Goal: Transaction & Acquisition: Purchase product/service

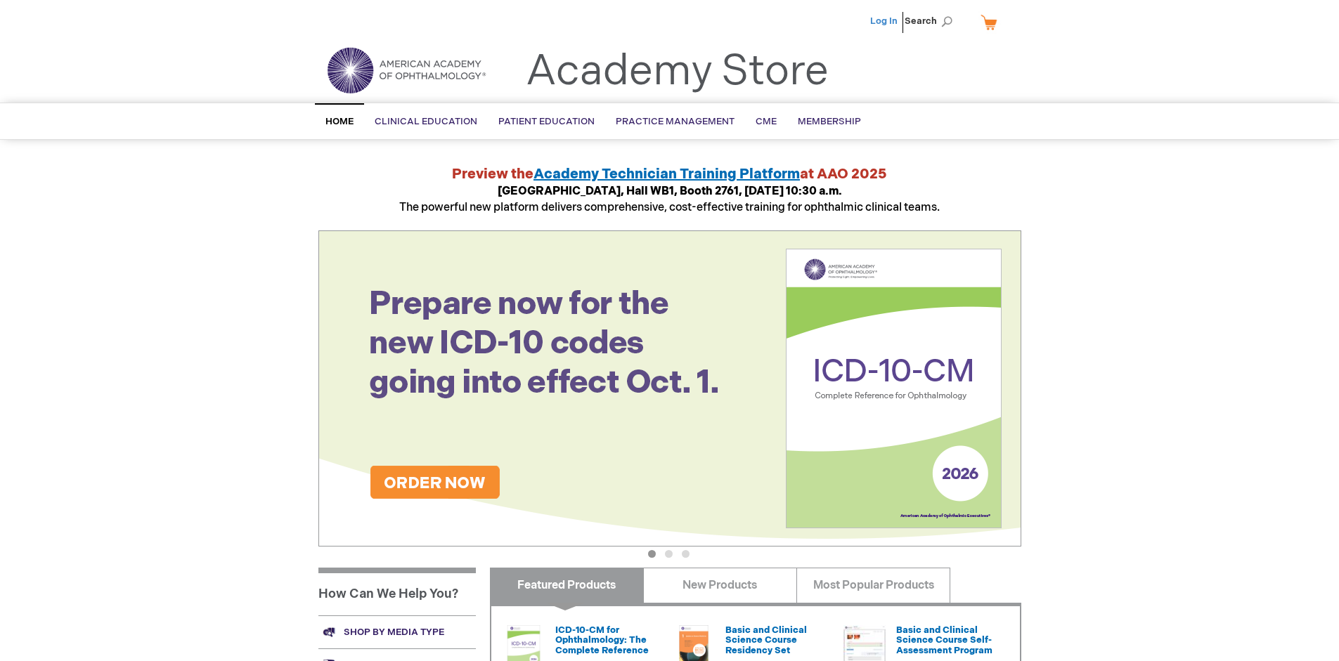
click at [885, 21] on link "Log In" at bounding box center [883, 20] width 27 height 11
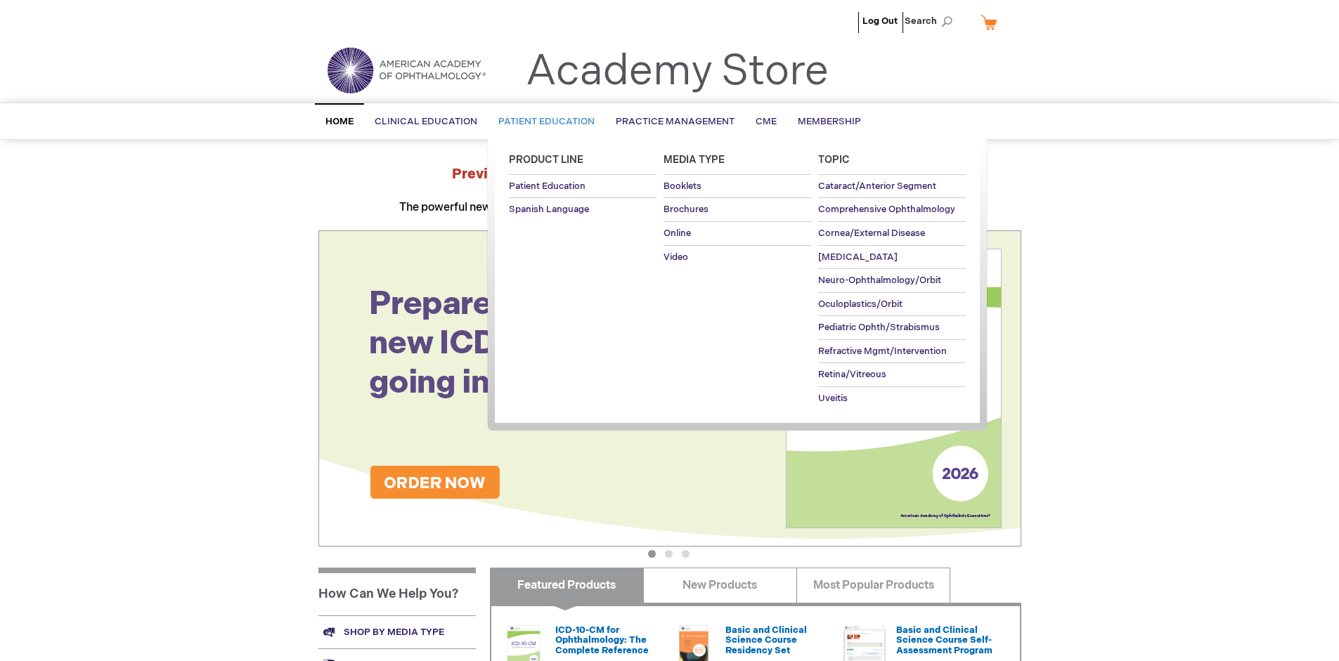
click at [543, 122] on span "Patient Education" at bounding box center [546, 121] width 96 height 11
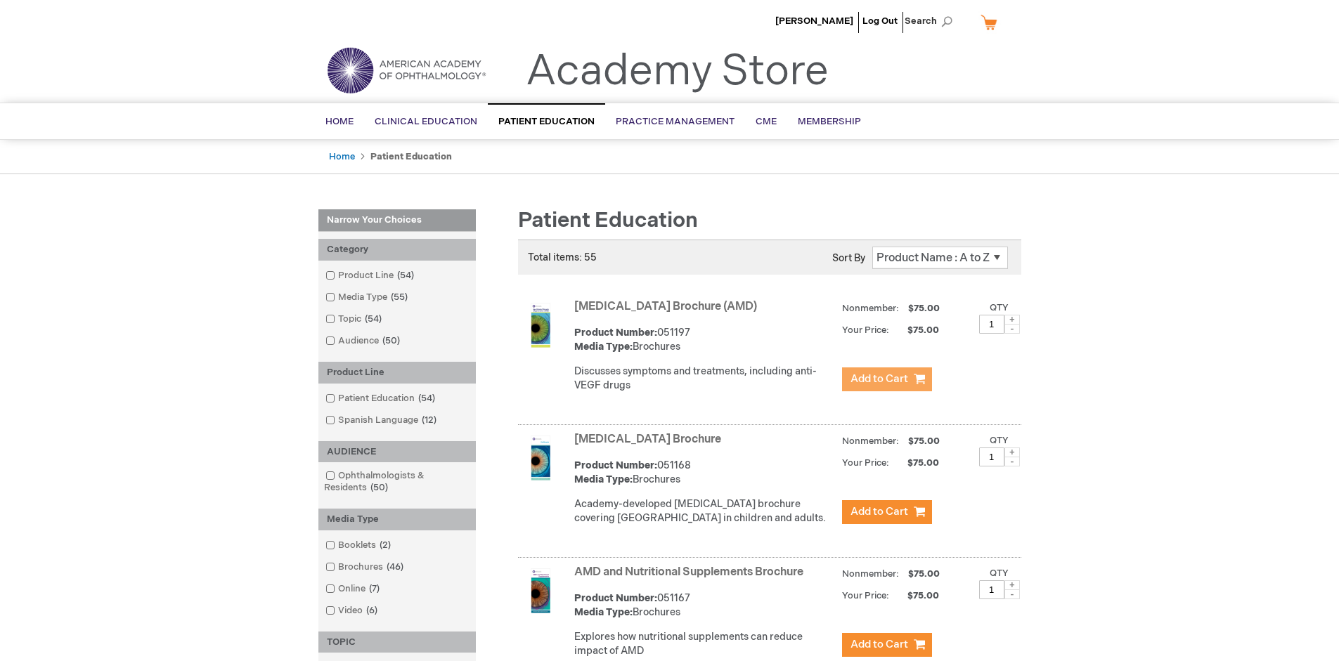
click at [886, 380] on span "Add to Cart" at bounding box center [880, 379] width 58 height 13
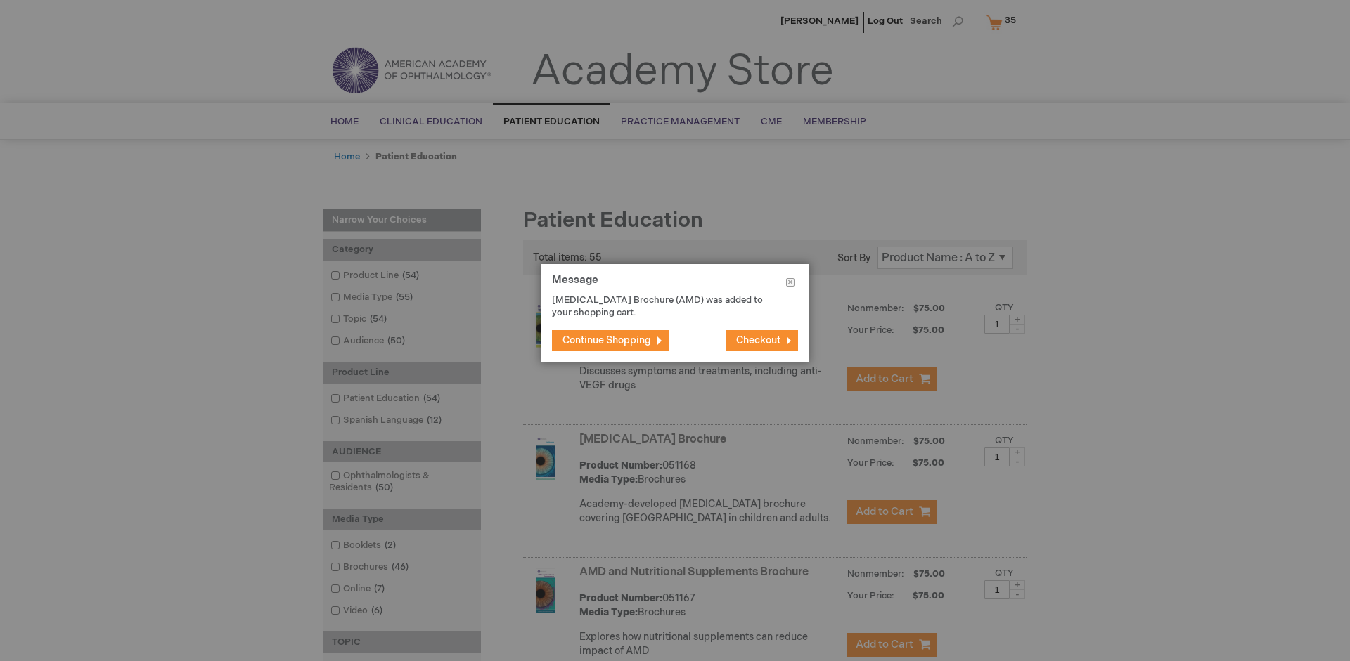
click at [607, 340] on span "Continue Shopping" at bounding box center [606, 341] width 89 height 12
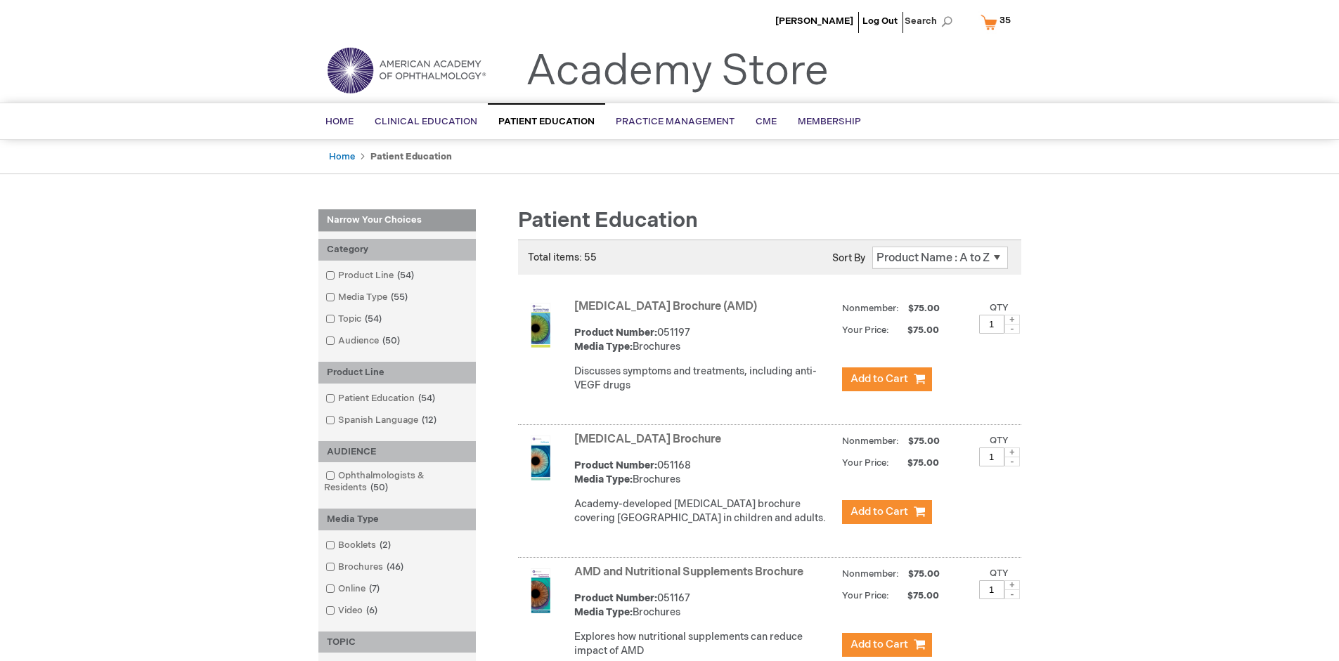
click at [692, 579] on link "AMD and Nutritional Supplements Brochure" at bounding box center [688, 572] width 229 height 13
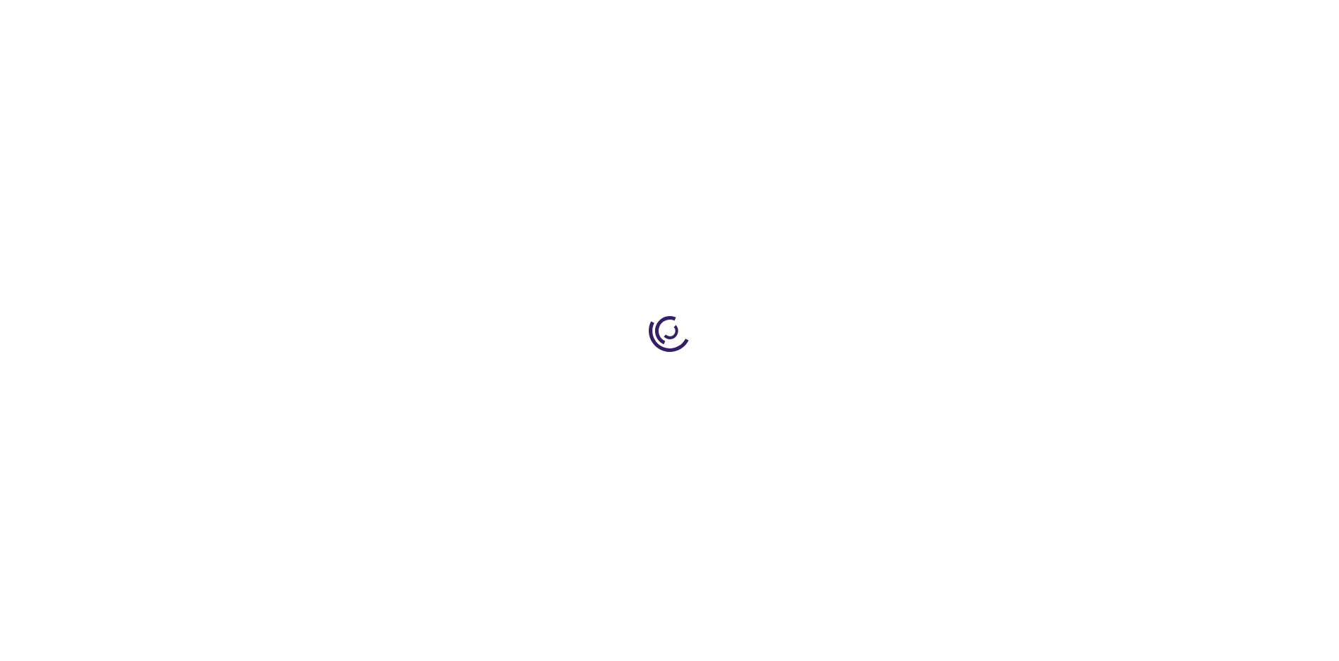
type input "1"
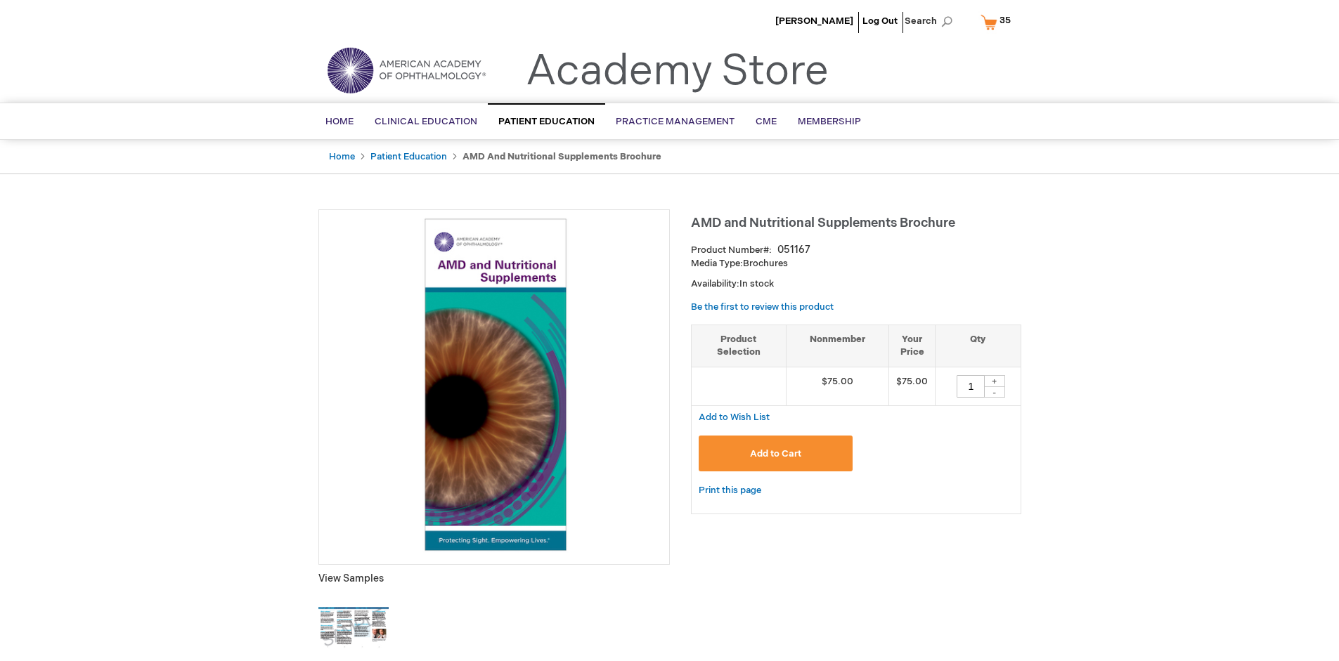
click at [775, 453] on span "Add to Cart" at bounding box center [775, 453] width 51 height 11
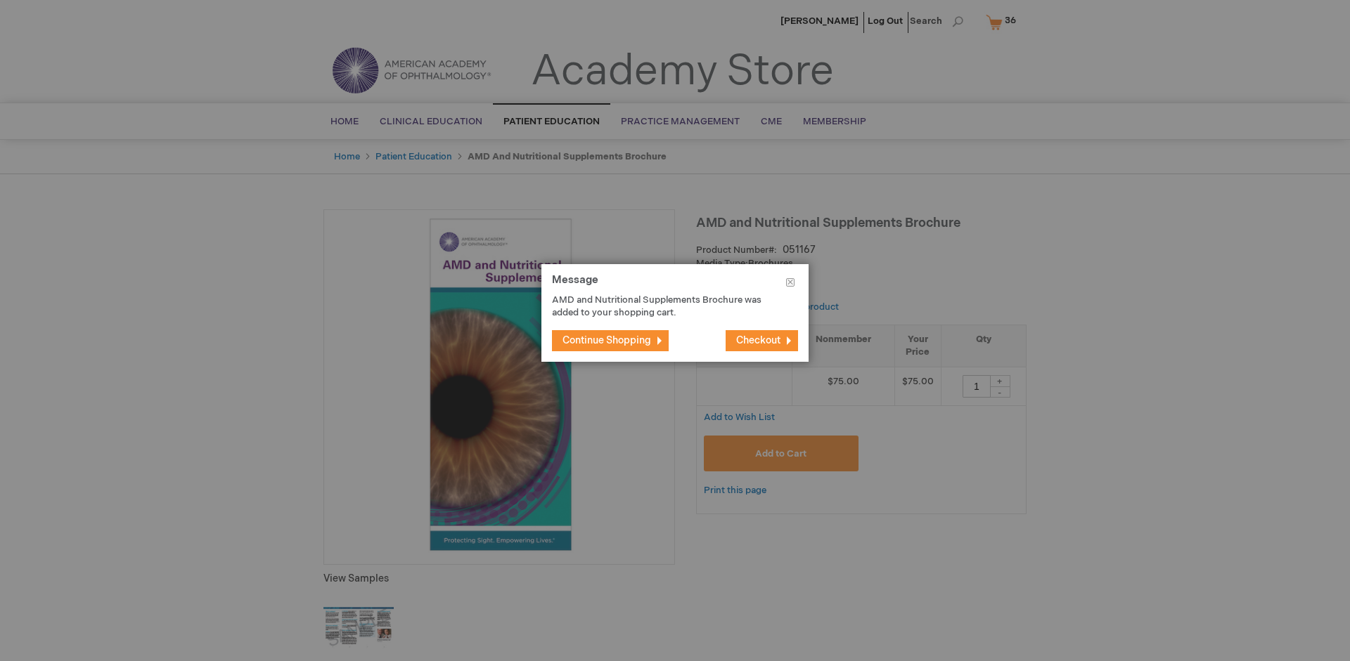
click at [607, 340] on span "Continue Shopping" at bounding box center [606, 341] width 89 height 12
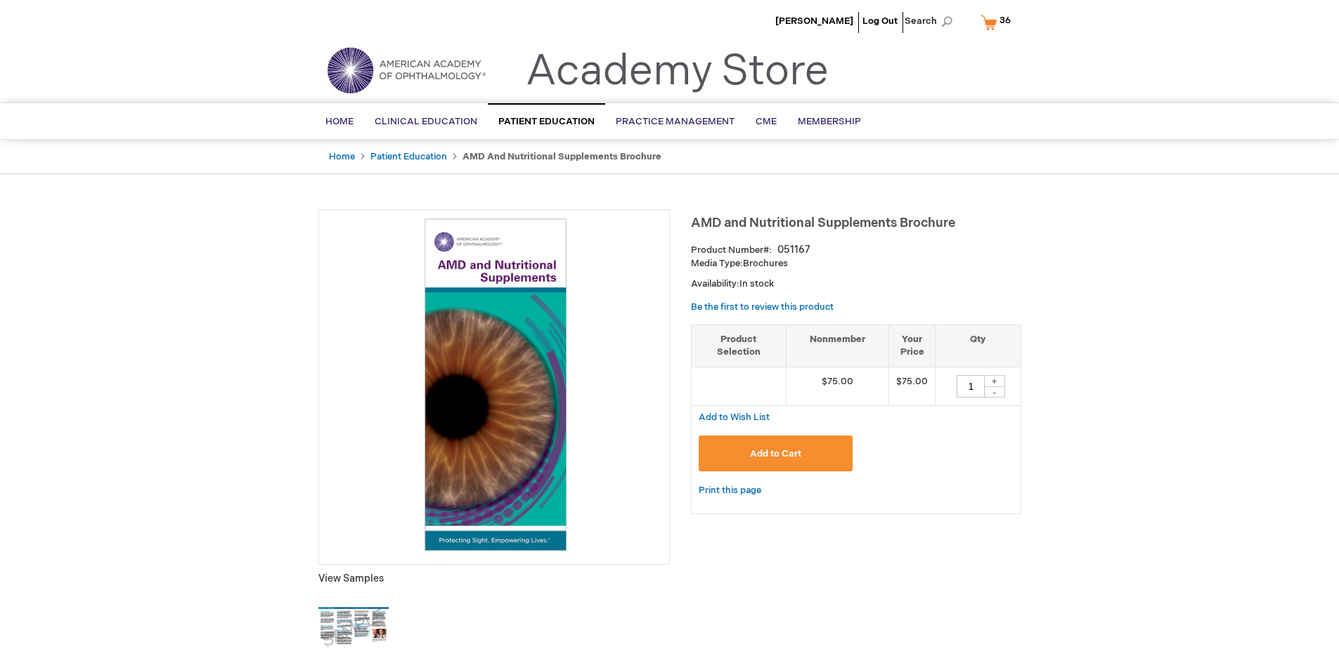
click at [998, 22] on span "36 36 items" at bounding box center [1004, 20] width 15 height 17
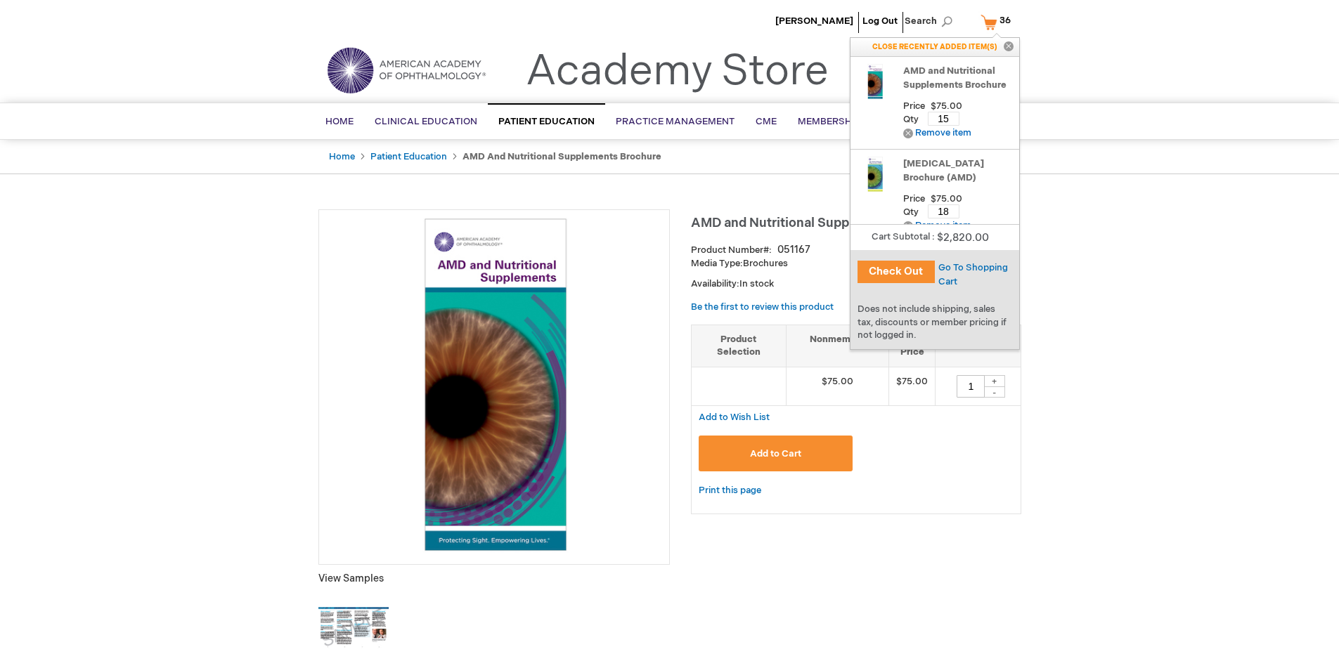
click at [972, 268] on span "Go To Shopping Cart" at bounding box center [973, 274] width 70 height 25
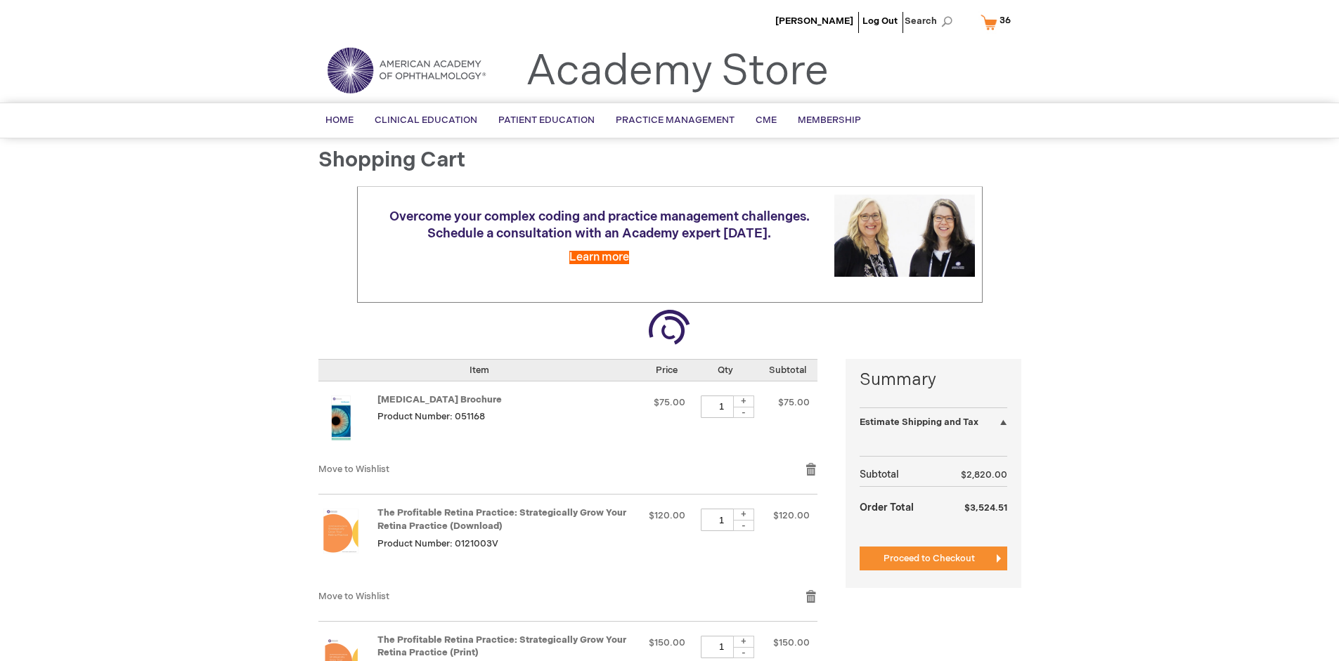
select select "US"
select select "41"
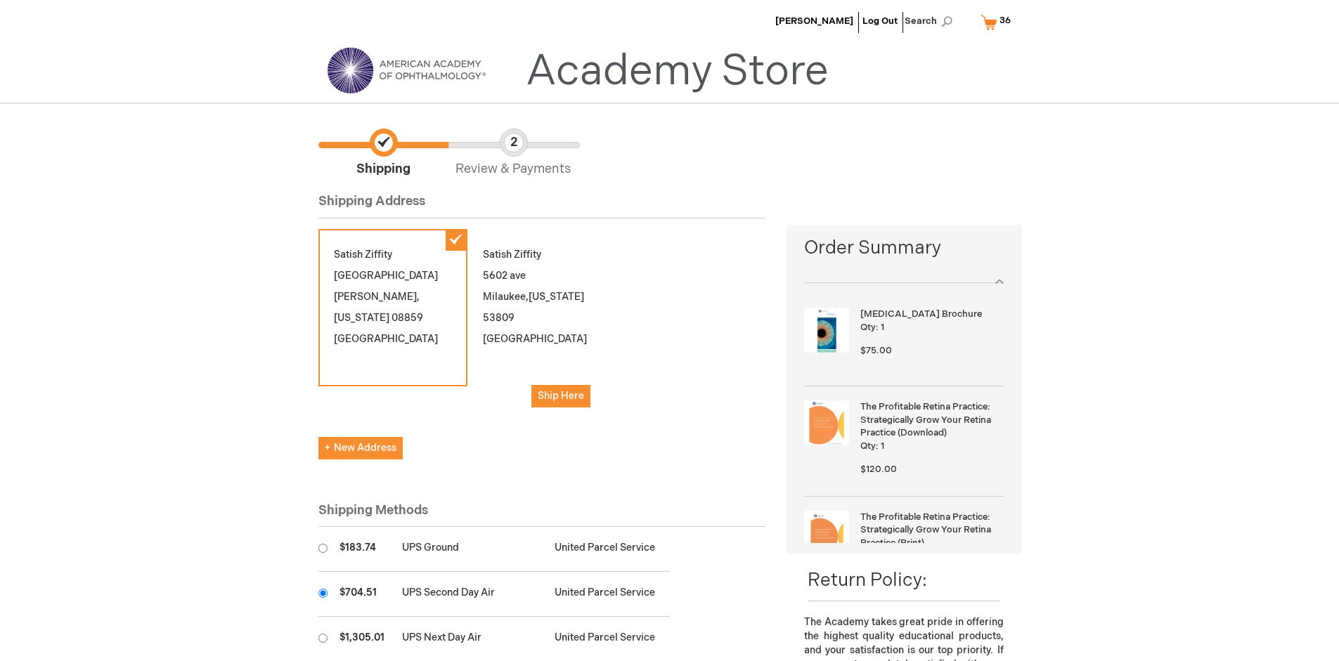
click at [323, 593] on input "radio" at bounding box center [322, 593] width 9 height 9
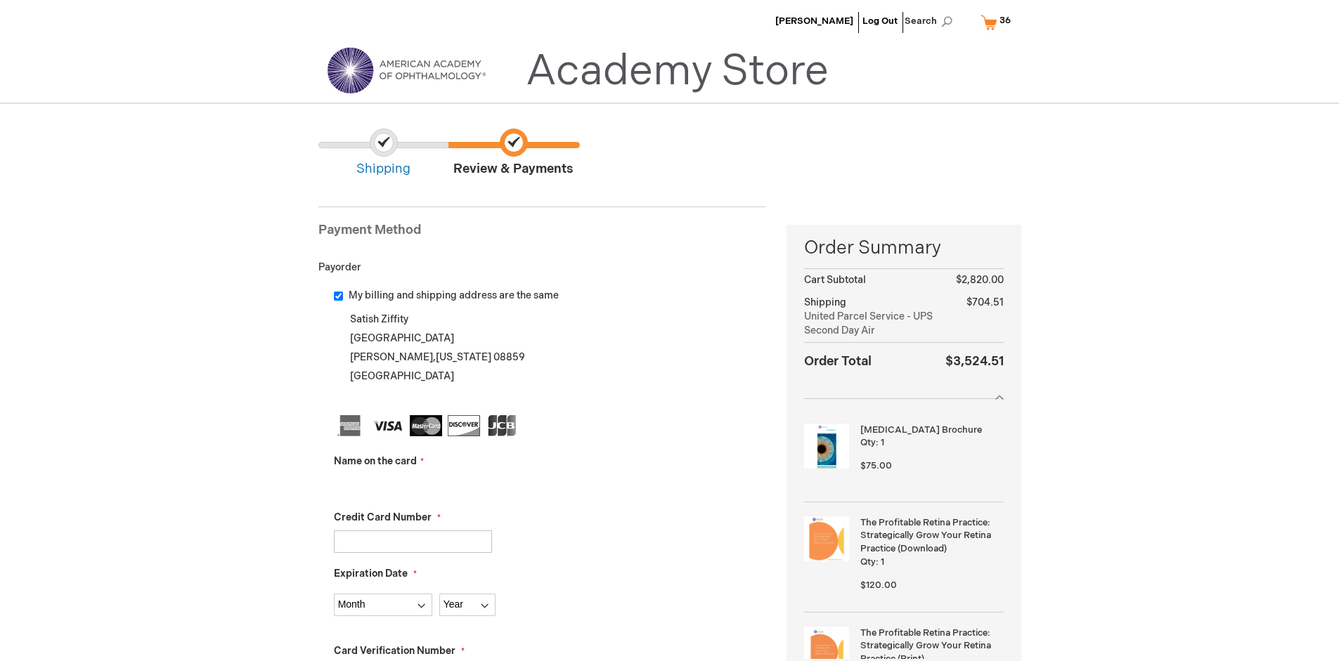
click at [413, 485] on input "Name on the card" at bounding box center [413, 485] width 158 height 22
